Goal: Information Seeking & Learning: Learn about a topic

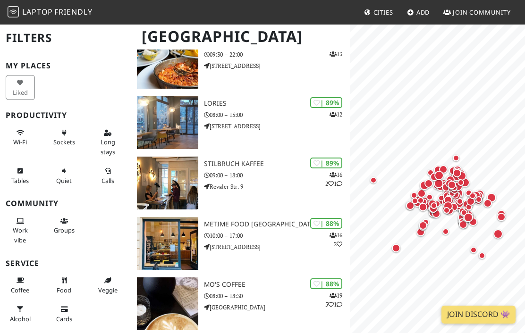
scroll to position [390, 0]
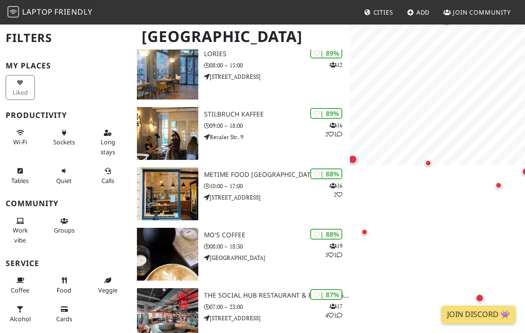
click at [499, 184] on div "Map marker" at bounding box center [498, 185] width 7 height 7
click at [367, 230] on div "Map marker" at bounding box center [364, 232] width 7 height 7
click at [463, 188] on div "Map marker" at bounding box center [464, 184] width 8 height 8
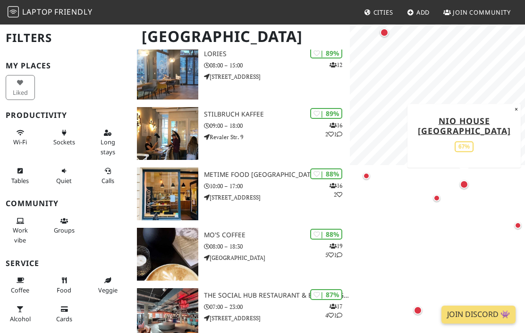
click at [477, 130] on link "NIO House Berlin" at bounding box center [464, 125] width 93 height 21
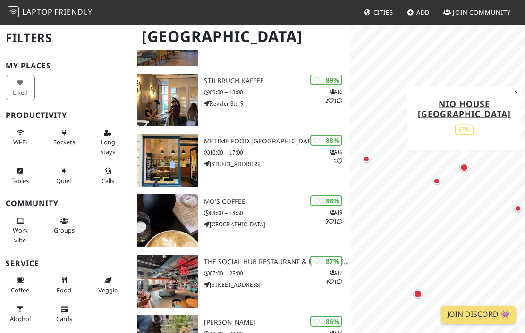
click at [438, 180] on div "Map marker" at bounding box center [436, 181] width 7 height 7
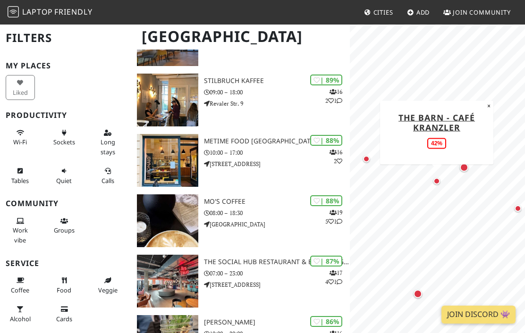
click at [452, 117] on link "The Barn - Café Kranzler" at bounding box center [436, 121] width 76 height 21
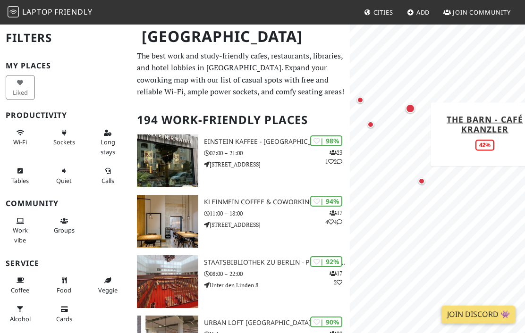
click at [422, 178] on div "Map marker" at bounding box center [421, 181] width 7 height 7
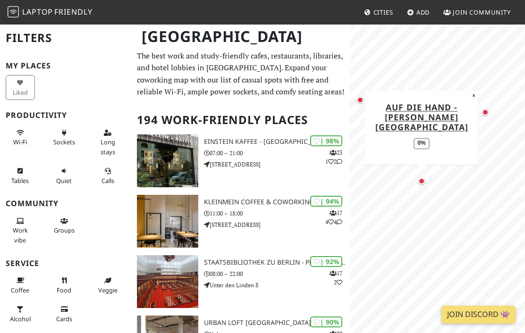
click at [434, 123] on link "auf die hand - Olivaer Platz" at bounding box center [421, 117] width 93 height 31
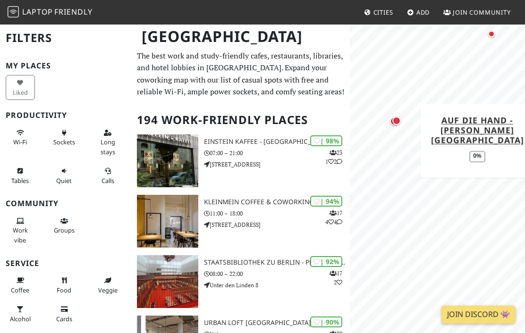
click at [391, 116] on div "Map marker" at bounding box center [396, 120] width 19 height 19
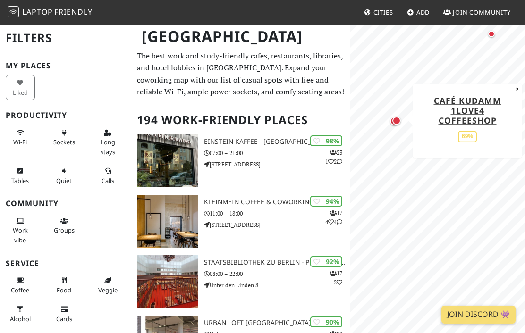
click at [388, 115] on div "Map marker" at bounding box center [396, 120] width 19 height 19
click at [394, 118] on div "Map marker" at bounding box center [396, 121] width 8 height 8
click at [391, 122] on div "Map marker" at bounding box center [396, 120] width 19 height 19
click at [394, 119] on div "Map marker" at bounding box center [396, 121] width 8 height 8
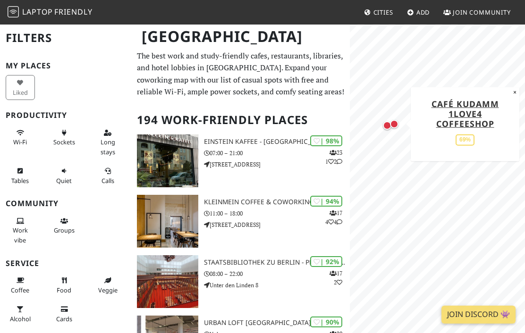
click at [383, 127] on div "Map marker" at bounding box center [387, 125] width 8 height 8
click at [471, 110] on link "DONGNAM Coffee Lab" at bounding box center [457, 114] width 85 height 21
click at [398, 124] on div "Map marker" at bounding box center [394, 124] width 8 height 8
click at [476, 111] on link "Café Kudamm 1love4 Coffeeshop" at bounding box center [466, 113] width 68 height 31
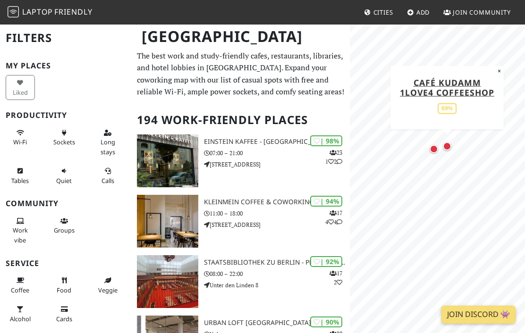
click at [448, 143] on div "Map marker" at bounding box center [447, 146] width 8 height 8
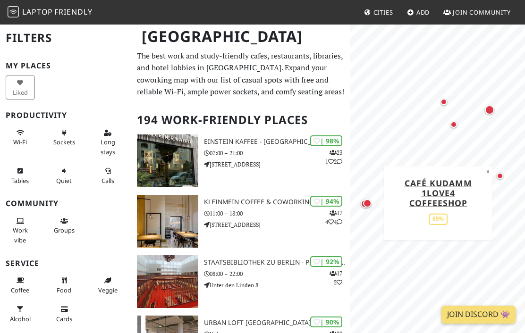
click at [457, 119] on div "Map marker" at bounding box center [453, 124] width 19 height 19
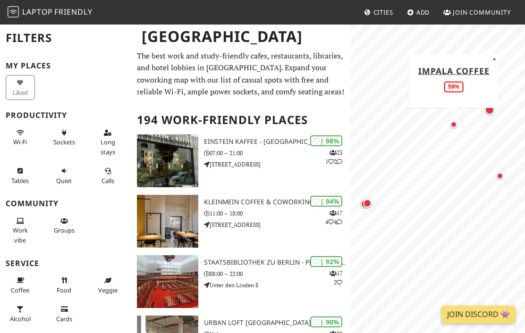
click at [492, 108] on div "Map marker" at bounding box center [489, 109] width 9 height 9
click at [443, 99] on div "Map marker" at bounding box center [444, 102] width 7 height 7
click at [453, 122] on div "Map marker" at bounding box center [453, 124] width 7 height 7
click at [450, 68] on link "Impala Coffee" at bounding box center [453, 70] width 71 height 11
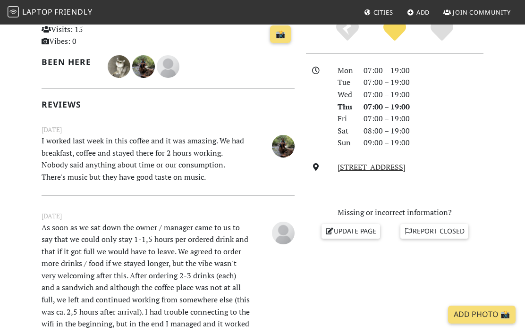
scroll to position [178, 0]
